Goal: Find specific page/section: Find specific page/section

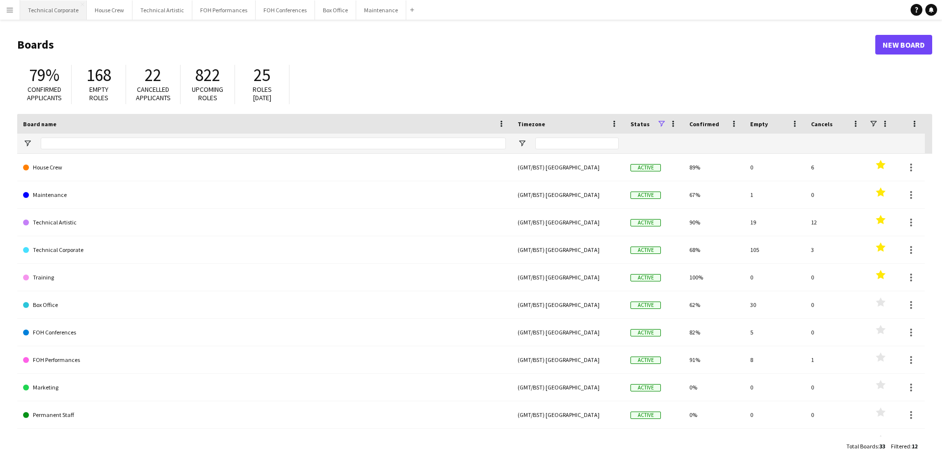
click at [32, 10] on button "Technical Corporate Close" at bounding box center [53, 9] width 67 height 19
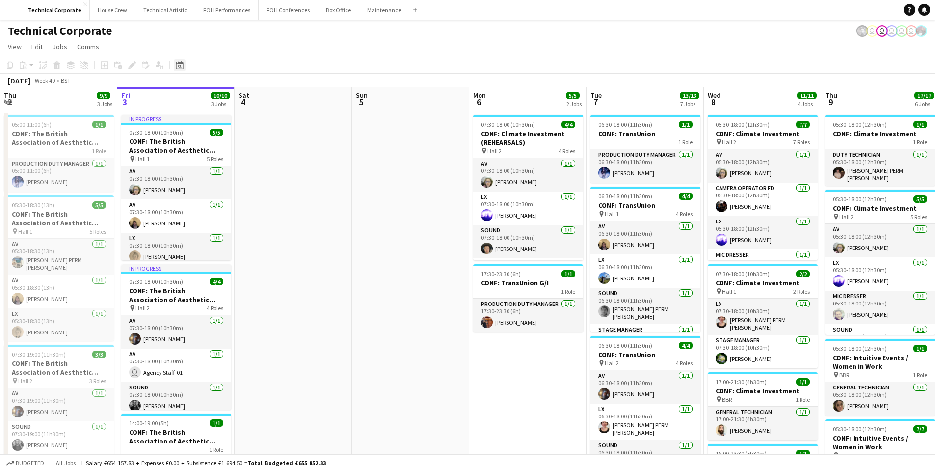
click at [178, 62] on icon at bounding box center [179, 65] width 7 height 8
click at [194, 203] on span "28" at bounding box center [195, 201] width 12 height 12
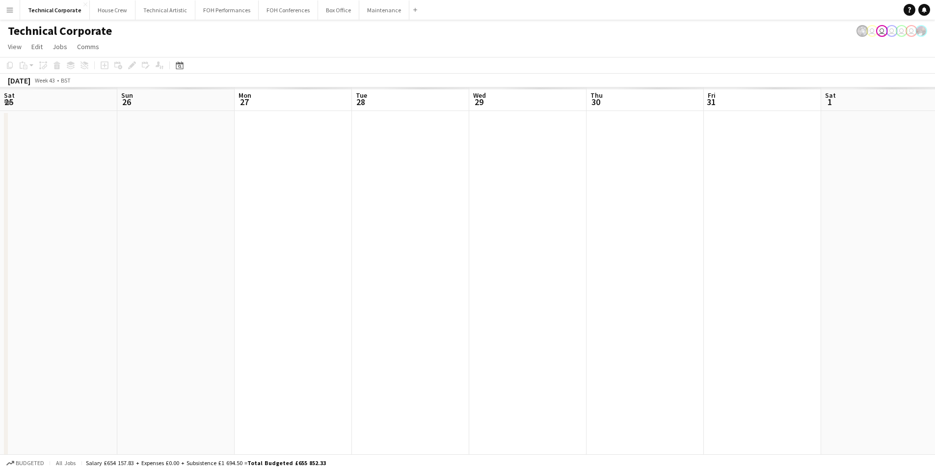
scroll to position [0, 338]
drag, startPoint x: 224, startPoint y: 259, endPoint x: 551, endPoint y: 259, distance: 327.4
click at [551, 259] on app-calendar-viewport "Thu 23 5/5 1 Job Fri 24 Sat 25 Sun 26 Mon 27 Tue 28 Wed 29 Thu 30 Fri 31 Sat 1 …" at bounding box center [467, 443] width 935 height 713
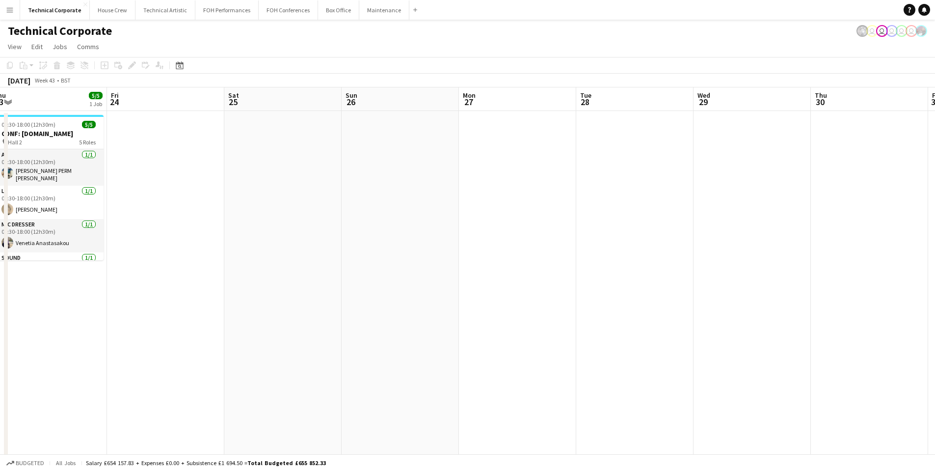
drag, startPoint x: 626, startPoint y: 275, endPoint x: 424, endPoint y: 295, distance: 202.8
click at [625, 275] on app-calendar-viewport "Tue 21 10/10 3 Jobs Wed 22 11/12 5 Jobs Thu 23 5/5 1 Job Fri 24 Sat 25 Sun 26 M…" at bounding box center [467, 443] width 935 height 713
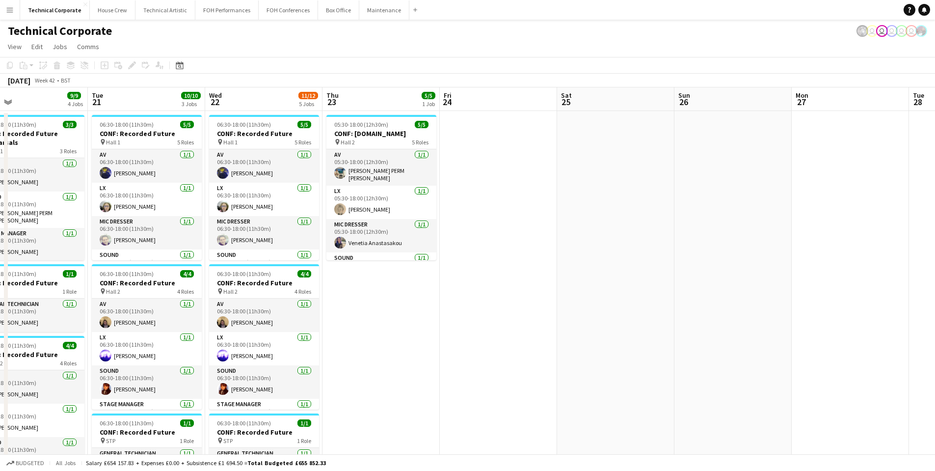
scroll to position [0, 259]
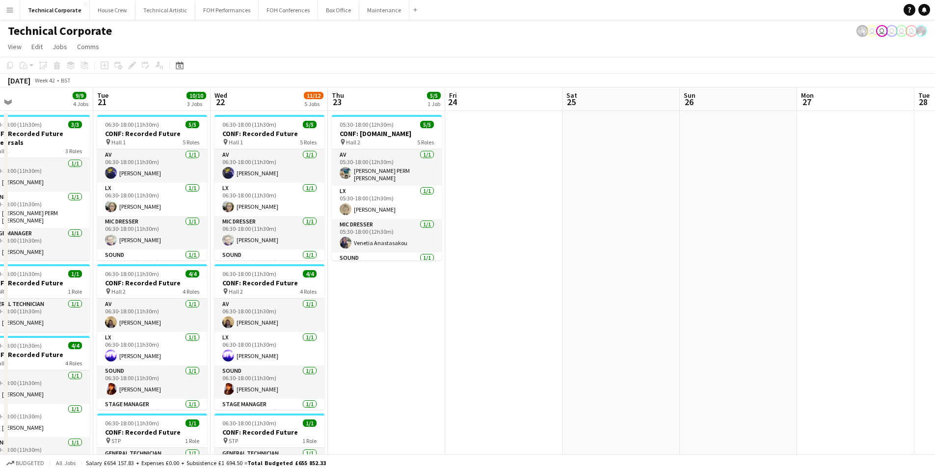
drag, startPoint x: 406, startPoint y: 307, endPoint x: 489, endPoint y: 295, distance: 84.2
click at [489, 295] on app-calendar-viewport "Sat 18 Sun 19 Mon 20 9/9 4 Jobs Tue 21 10/10 3 Jobs Wed 22 11/12 5 Jobs Thu 23 …" at bounding box center [467, 443] width 935 height 713
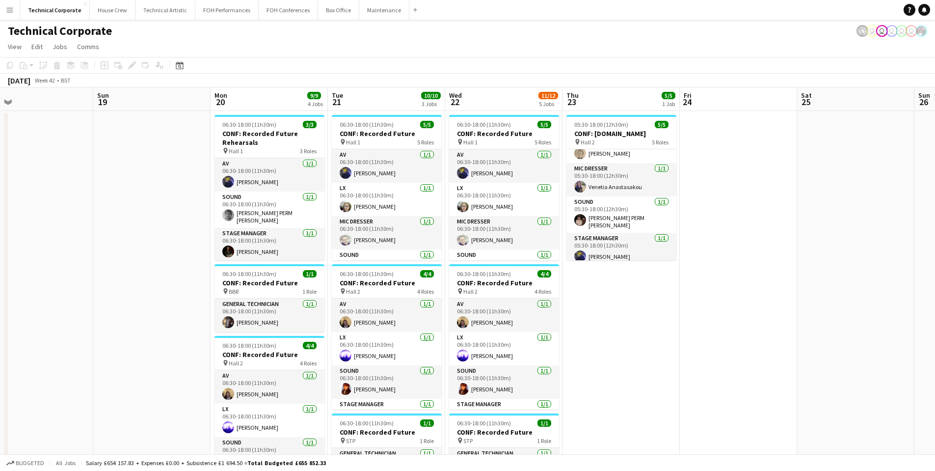
scroll to position [0, 0]
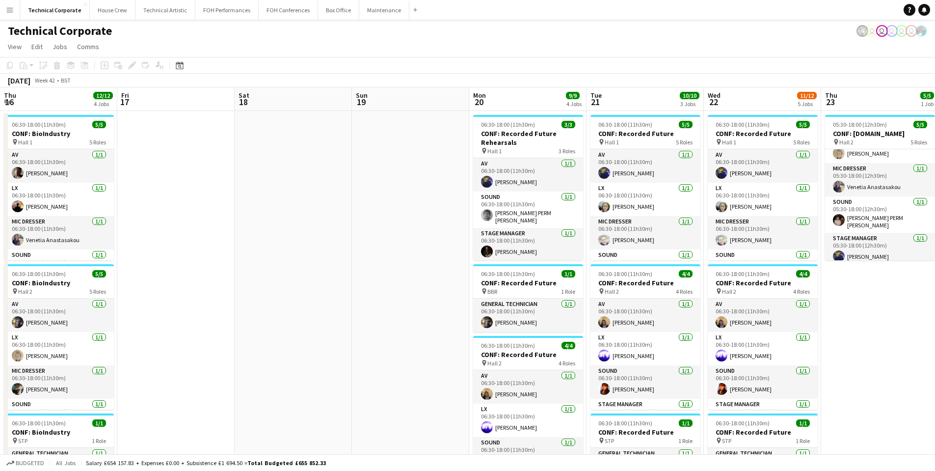
drag, startPoint x: 562, startPoint y: 280, endPoint x: 479, endPoint y: 291, distance: 83.7
click at [621, 286] on app-calendar-viewport "Thu 16 12/12 4 Jobs Fri 17 Sat 18 Sun 19 Mon 20 9/9 4 Jobs Tue 21 10/10 3 Jobs …" at bounding box center [467, 443] width 935 height 713
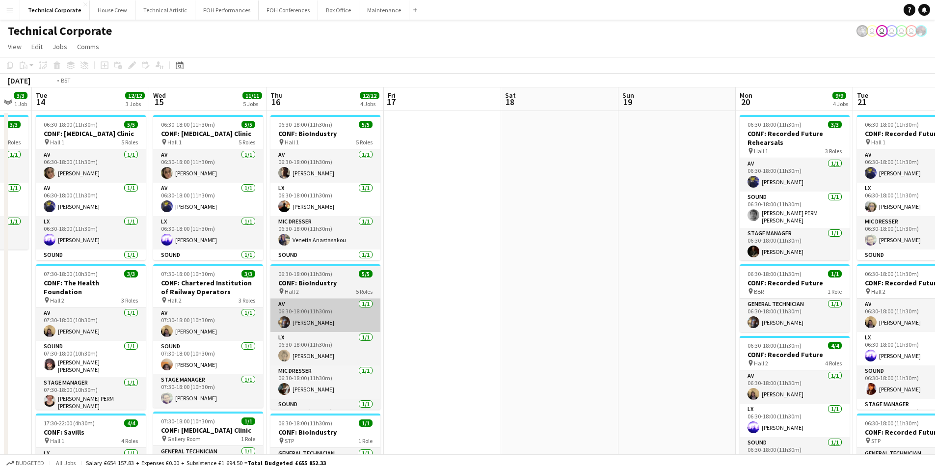
drag, startPoint x: 375, startPoint y: 295, endPoint x: 568, endPoint y: 301, distance: 194.0
click at [653, 290] on app-calendar-viewport "Sun 12 Mon 13 3/3 1 Job Tue 14 12/12 3 Jobs Wed 15 11/11 5 Jobs Thu 16 12/12 4 …" at bounding box center [467, 443] width 935 height 713
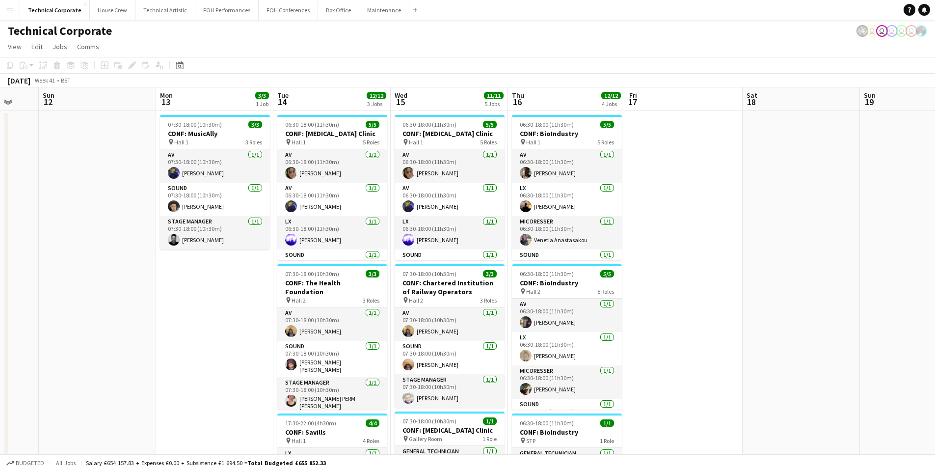
drag, startPoint x: 66, startPoint y: 306, endPoint x: 536, endPoint y: 305, distance: 469.7
click at [547, 299] on app-calendar-viewport "Fri 10 1/1 1 Job Sat 11 Sun 12 Mon 13 3/3 1 Job Tue 14 12/12 3 Jobs Wed 15 11/1…" at bounding box center [467, 443] width 935 height 713
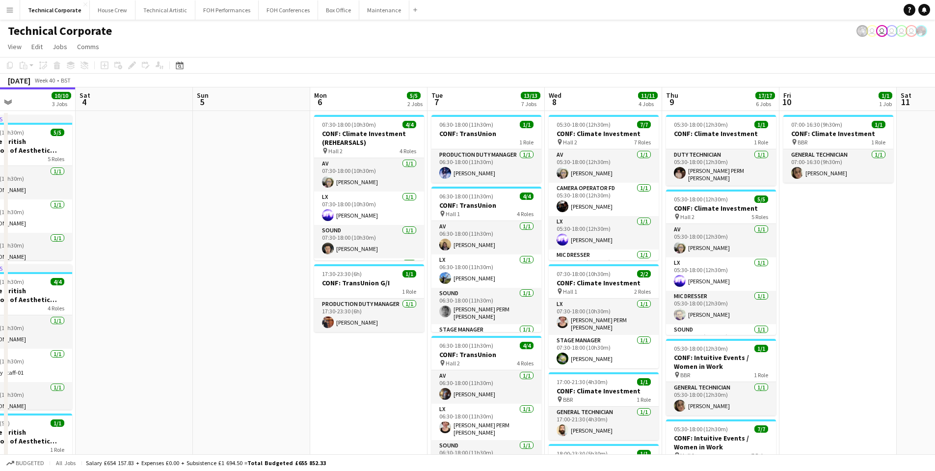
scroll to position [0, 301]
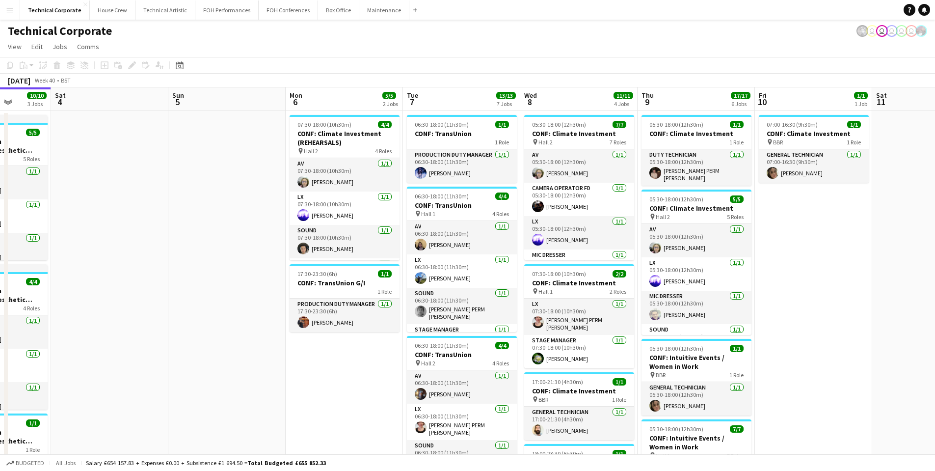
drag, startPoint x: 221, startPoint y: 342, endPoint x: 681, endPoint y: 345, distance: 460.4
click at [681, 345] on app-calendar-viewport "Wed 1 9/9 4 Jobs Thu 2 9/9 3 Jobs Fri 3 10/10 3 Jobs Sat 4 Sun 5 Mon 6 5/5 2 Jo…" at bounding box center [467, 443] width 935 height 713
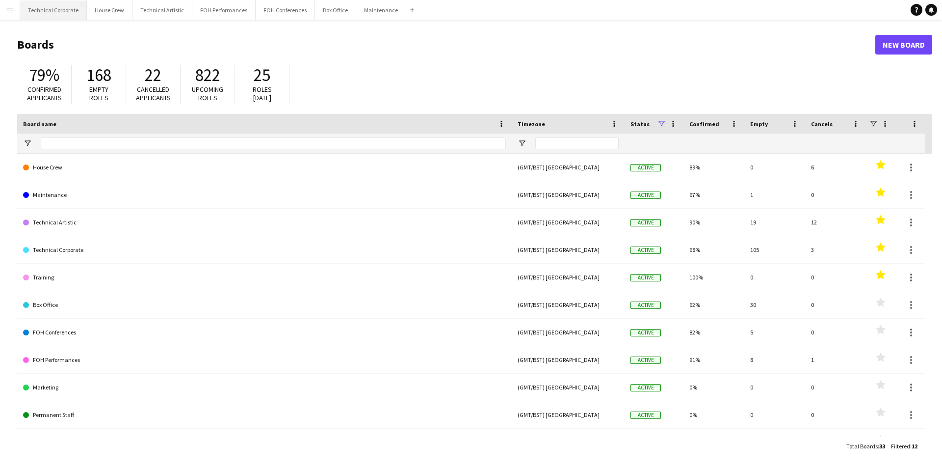
click at [66, 12] on button "Technical Corporate Close" at bounding box center [53, 9] width 67 height 19
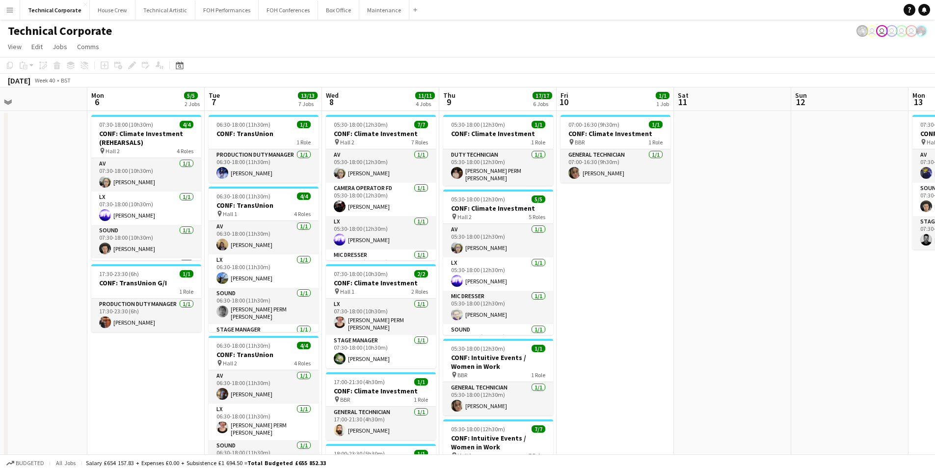
scroll to position [0, 222]
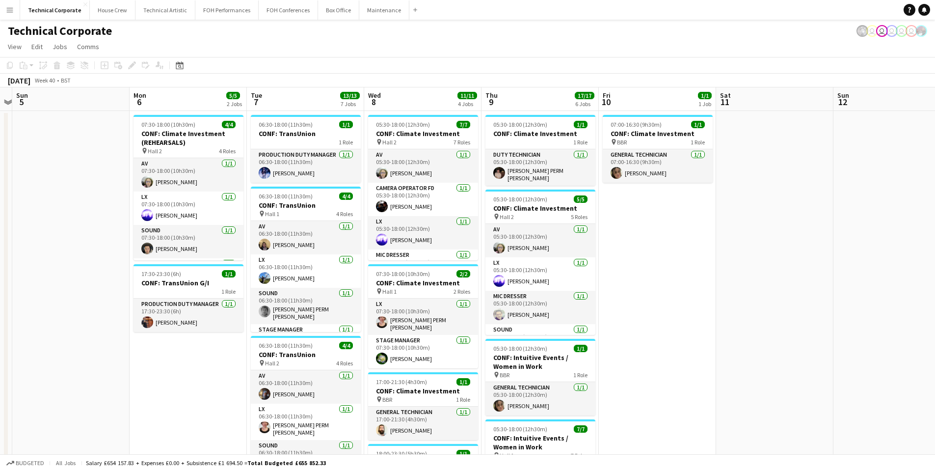
drag, startPoint x: 379, startPoint y: 255, endPoint x: 83, endPoint y: 248, distance: 296.1
click at [83, 248] on app-calendar-viewport "Fri 3 10/10 3 Jobs Sat 4 Sun 5 Mon 6 5/5 2 Jobs Tue 7 13/13 7 Jobs Wed 8 11/11 …" at bounding box center [467, 443] width 935 height 713
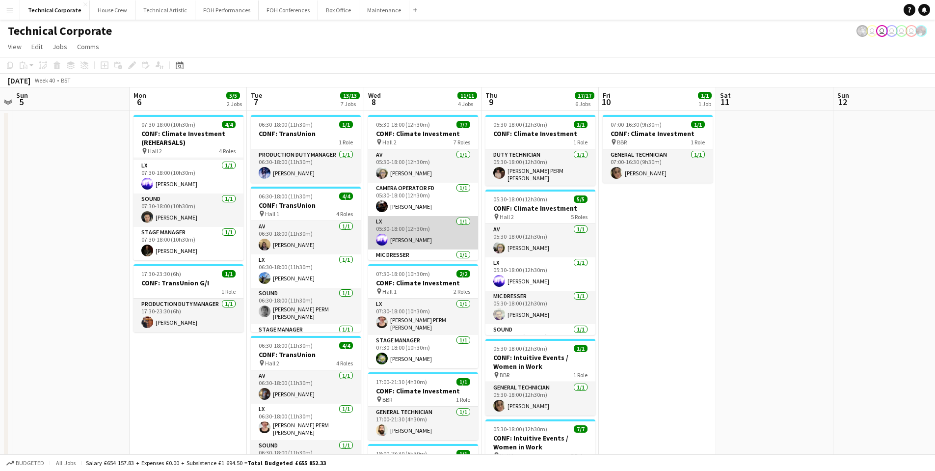
scroll to position [49, 0]
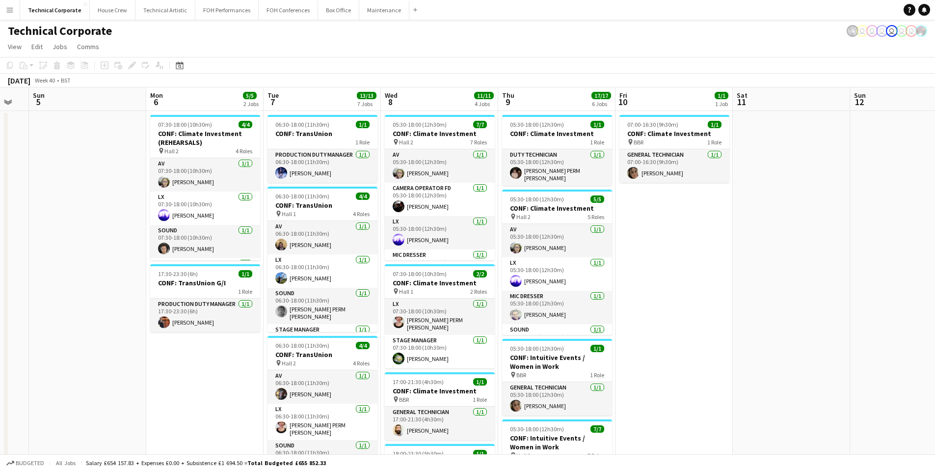
drag, startPoint x: 710, startPoint y: 198, endPoint x: 388, endPoint y: 197, distance: 321.5
click at [388, 197] on app-calendar-viewport "Thu 2 9/9 3 Jobs Fri 3 10/10 3 Jobs Sat 4 Sun 5 Mon 6 5/5 2 Jobs Tue 7 13/13 7 …" at bounding box center [467, 443] width 935 height 713
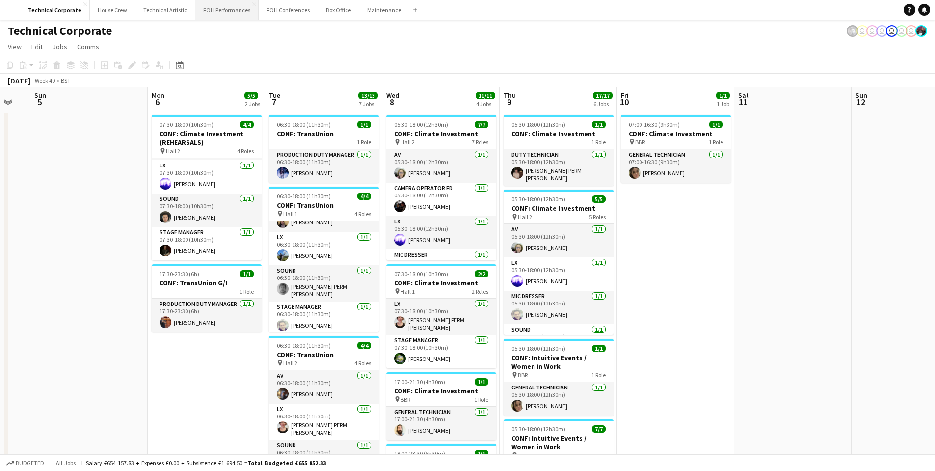
click at [223, 13] on button "FOH Performances Close" at bounding box center [226, 9] width 63 height 19
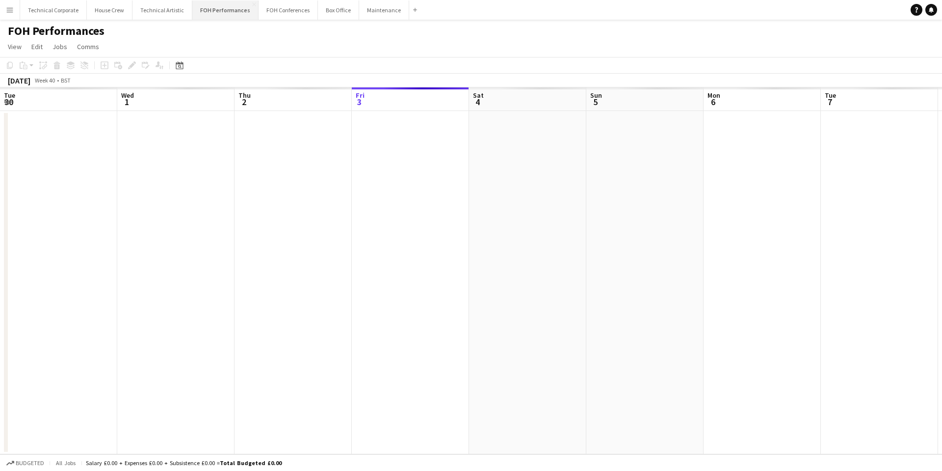
scroll to position [0, 235]
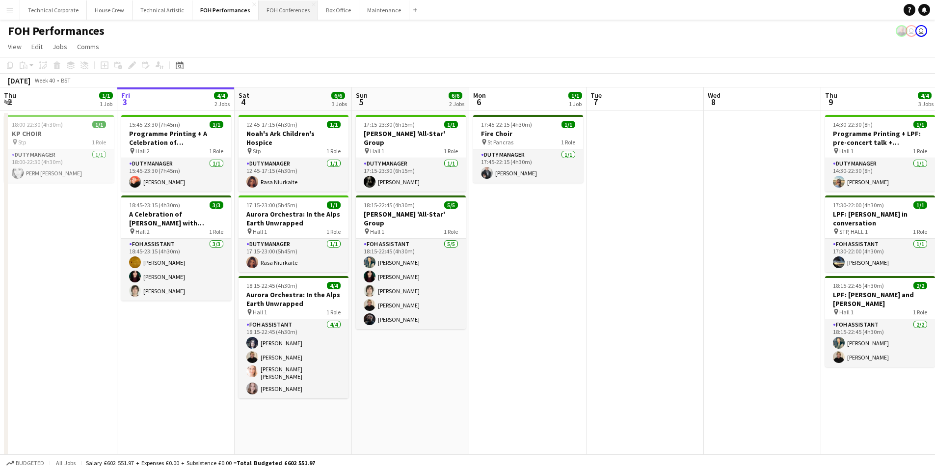
click at [280, 17] on button "FOH Conferences Close" at bounding box center [288, 9] width 59 height 19
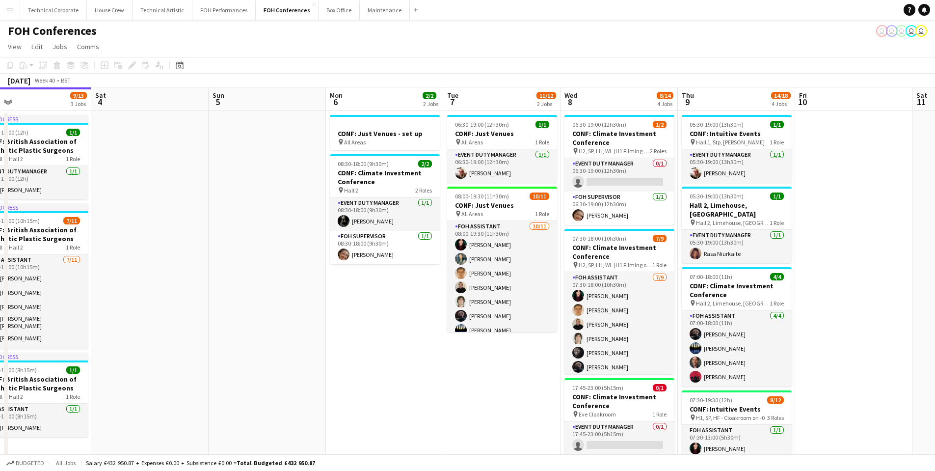
scroll to position [0, 392]
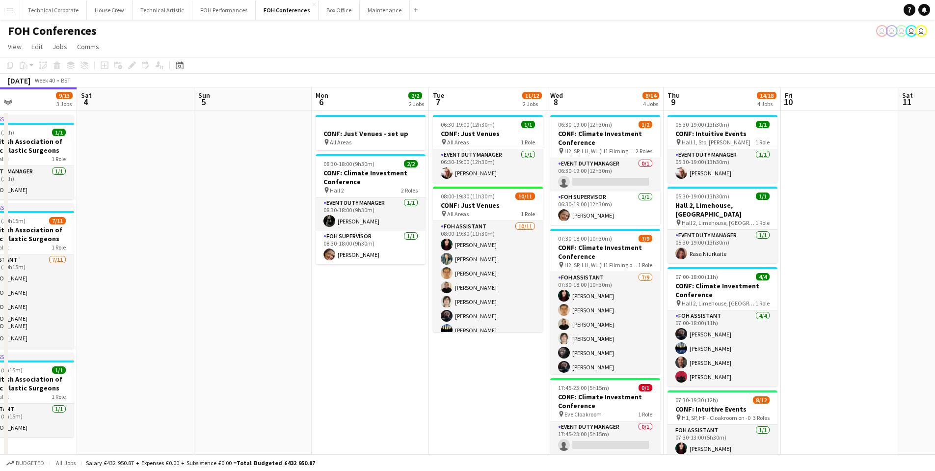
drag, startPoint x: 413, startPoint y: 238, endPoint x: 255, endPoint y: 233, distance: 157.6
click at [255, 233] on app-calendar-viewport "Tue 30 12/16 2 Jobs Wed 1 11/14 2 Jobs Thu 2 14/15 2 Jobs Fri 3 9/13 3 Jobs Sat…" at bounding box center [467, 329] width 935 height 484
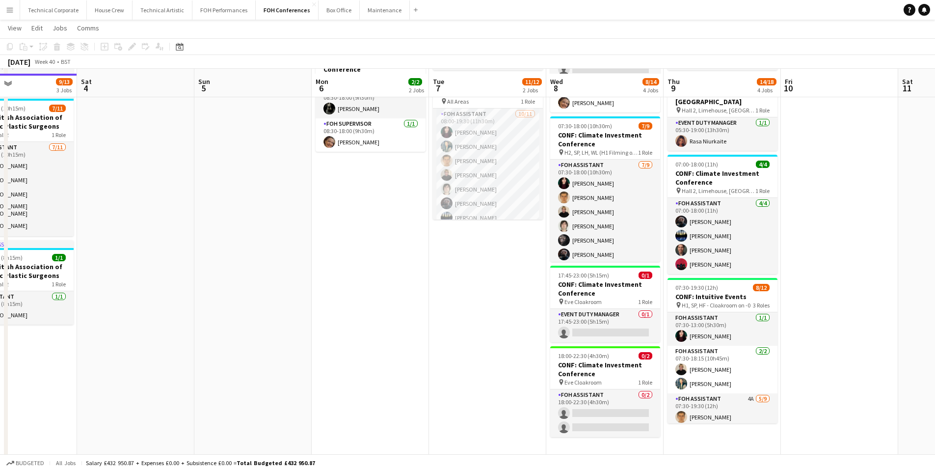
scroll to position [116, 0]
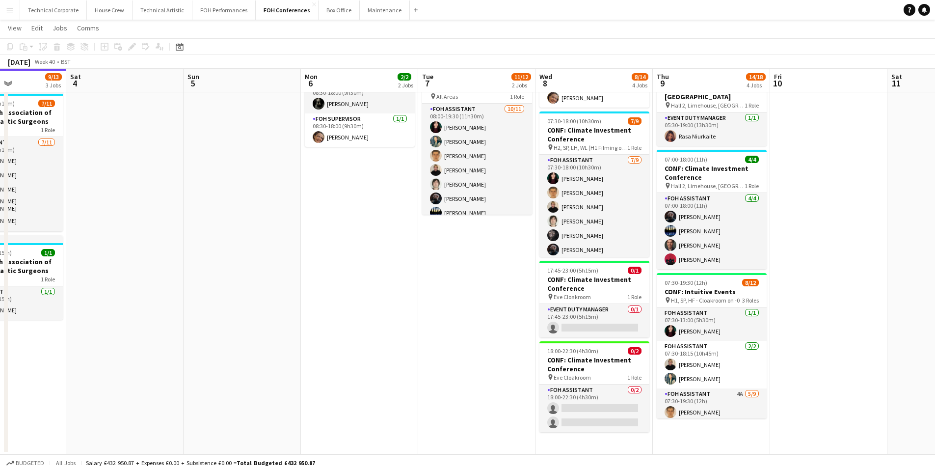
drag, startPoint x: 340, startPoint y: 192, endPoint x: 328, endPoint y: 331, distance: 139.9
click at [328, 331] on app-calendar-viewport "Wed 1 11/14 2 Jobs Thu 2 14/15 2 Jobs Fri 3 9/13 3 Jobs Sat 4 Sun 5 Mon 6 2/2 2…" at bounding box center [467, 188] width 935 height 532
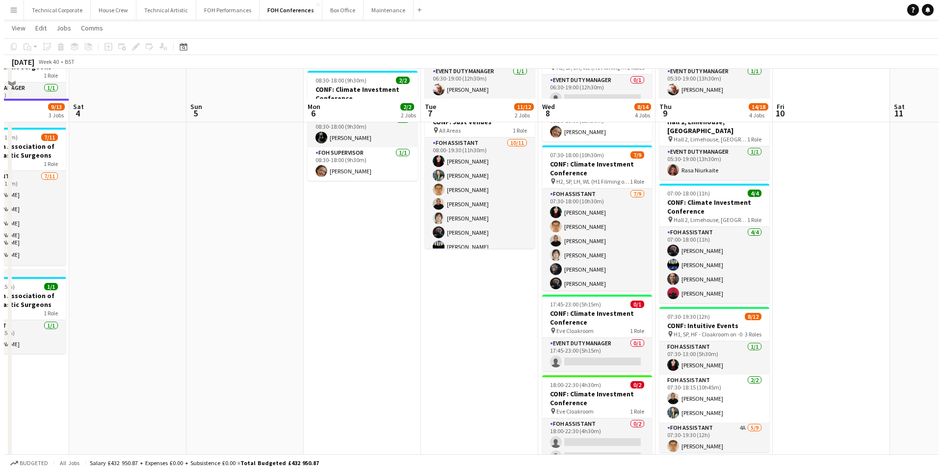
scroll to position [0, 0]
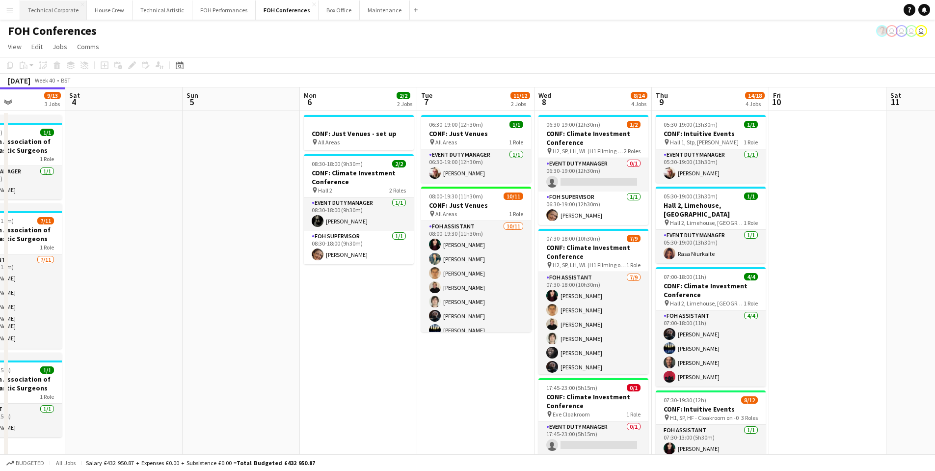
click at [59, 14] on button "Technical Corporate Close" at bounding box center [53, 9] width 67 height 19
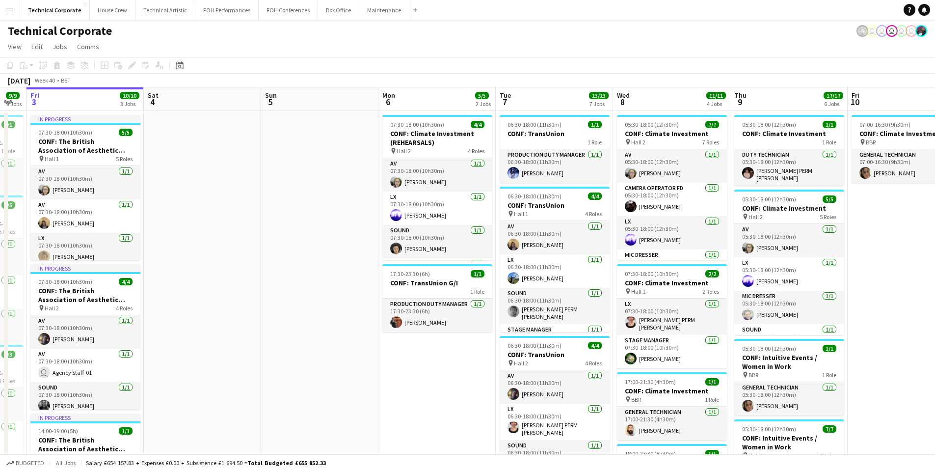
scroll to position [0, 343]
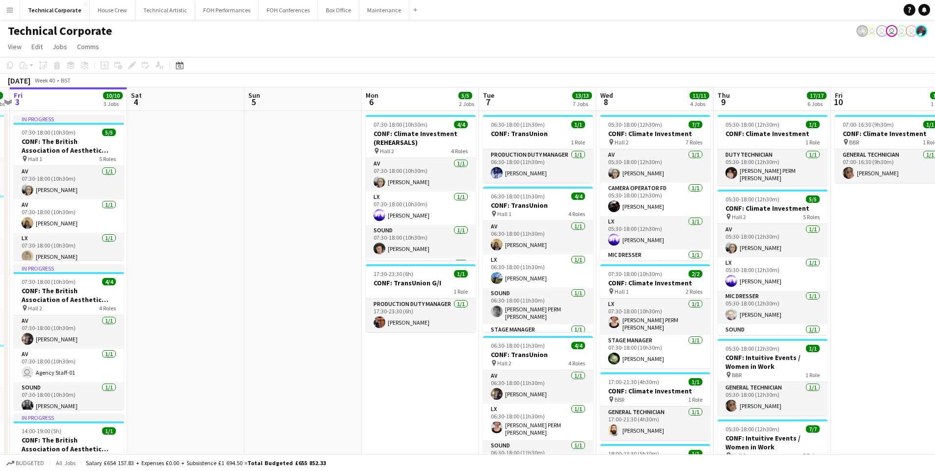
drag, startPoint x: 437, startPoint y: 238, endPoint x: 329, endPoint y: 241, distance: 108.1
click at [329, 241] on app-calendar-viewport "Tue 30 9/9 3 Jobs Wed 1 9/9 4 Jobs Thu 2 9/9 3 Jobs Fri 3 10/10 3 Jobs Sat 4 Su…" at bounding box center [467, 443] width 935 height 713
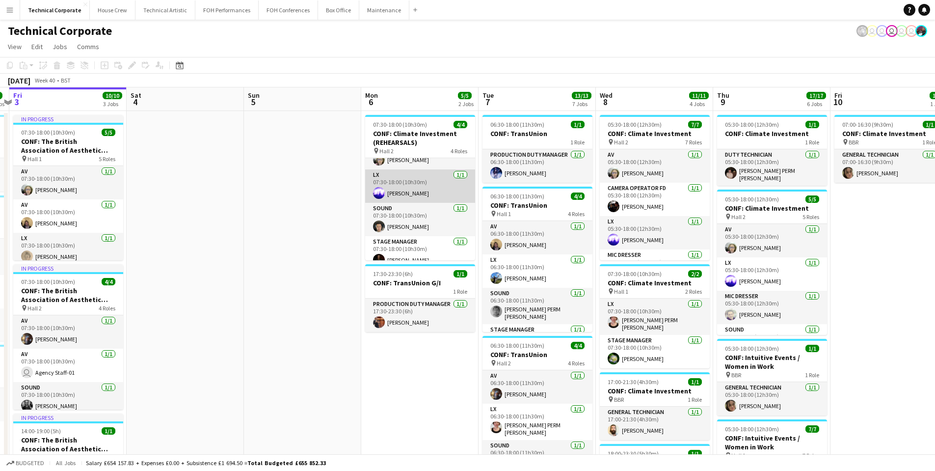
scroll to position [31, 0]
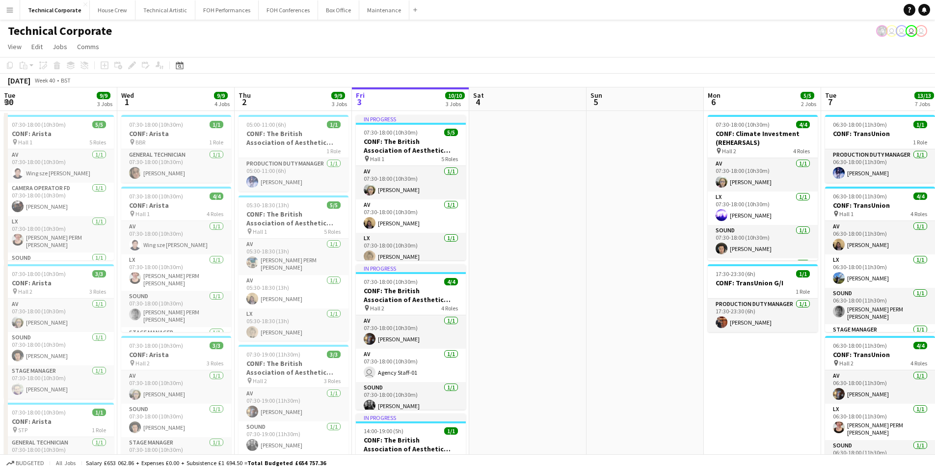
scroll to position [0, 235]
